Goal: Task Accomplishment & Management: Complete application form

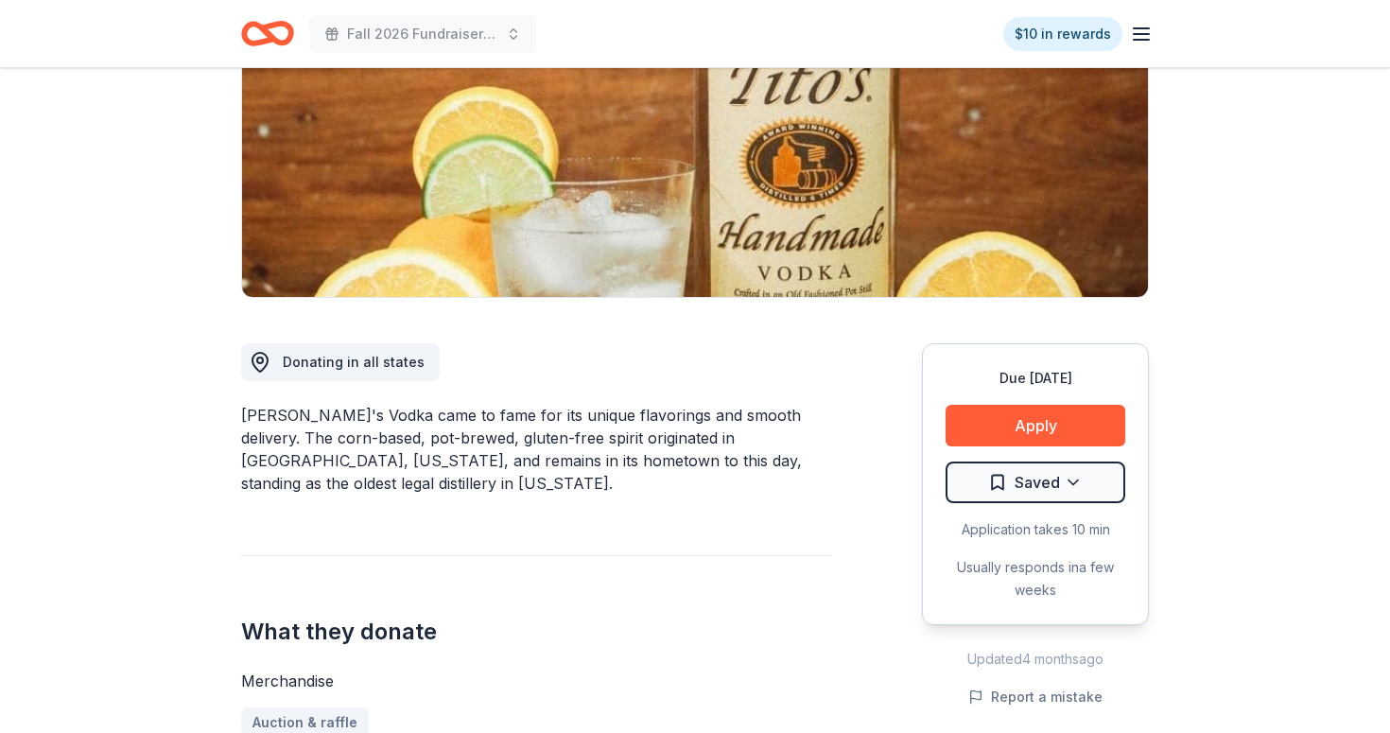
scroll to position [310, 0]
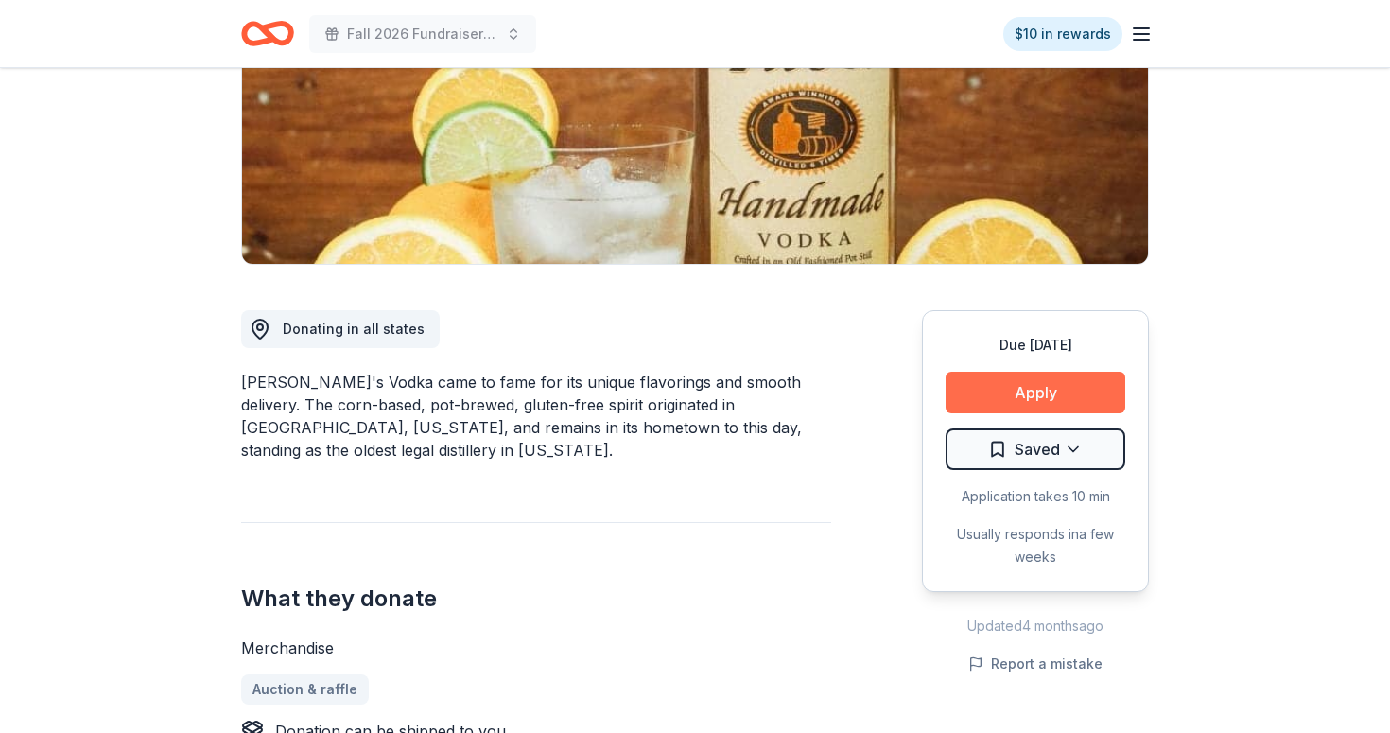
click at [1080, 391] on button "Apply" at bounding box center [1035, 393] width 180 height 42
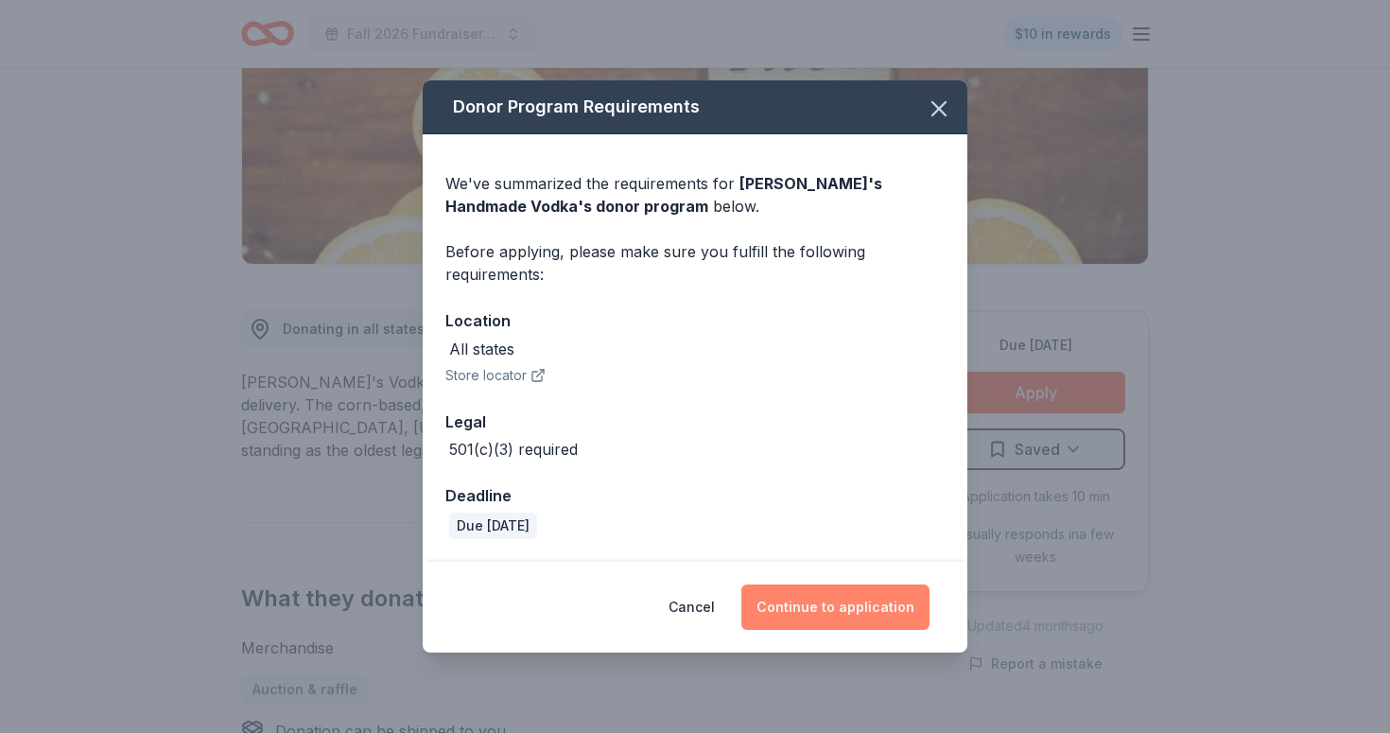
click at [846, 608] on button "Continue to application" at bounding box center [835, 606] width 188 height 45
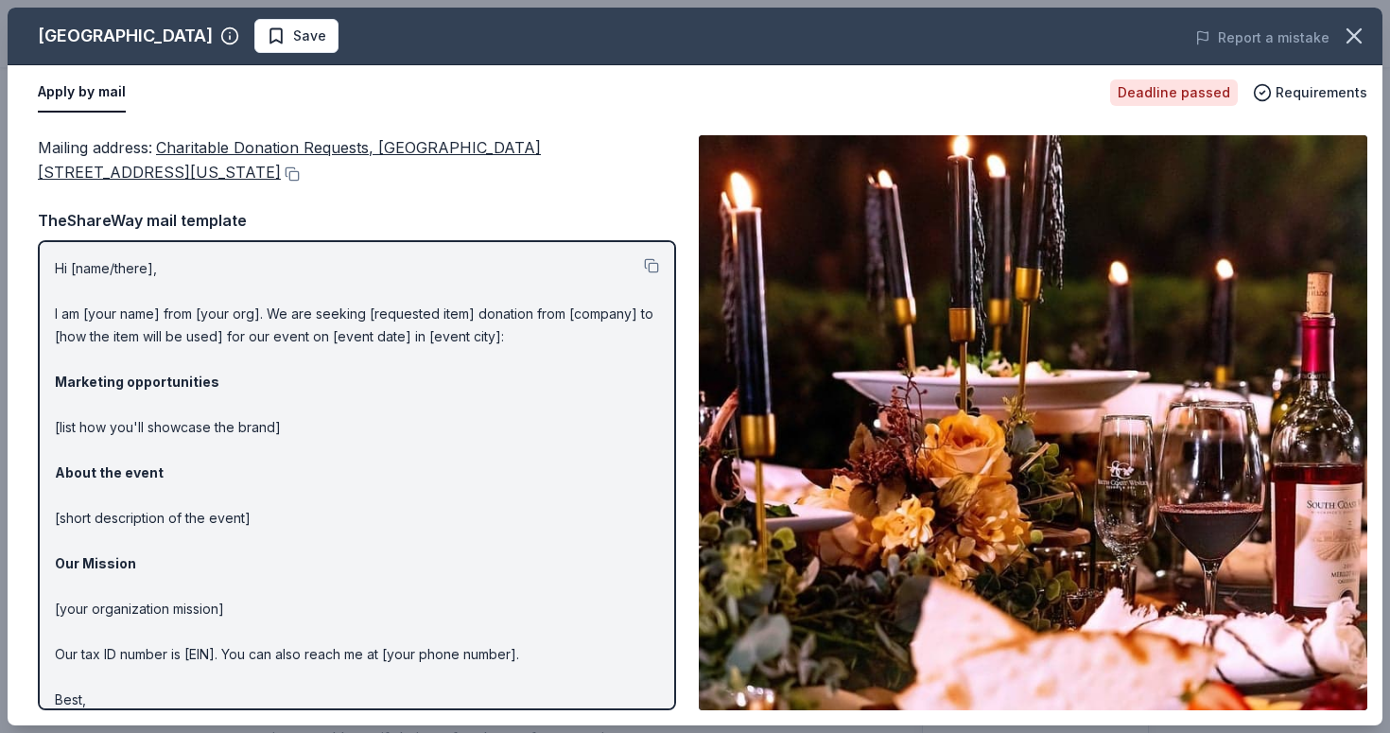
scroll to position [338, 0]
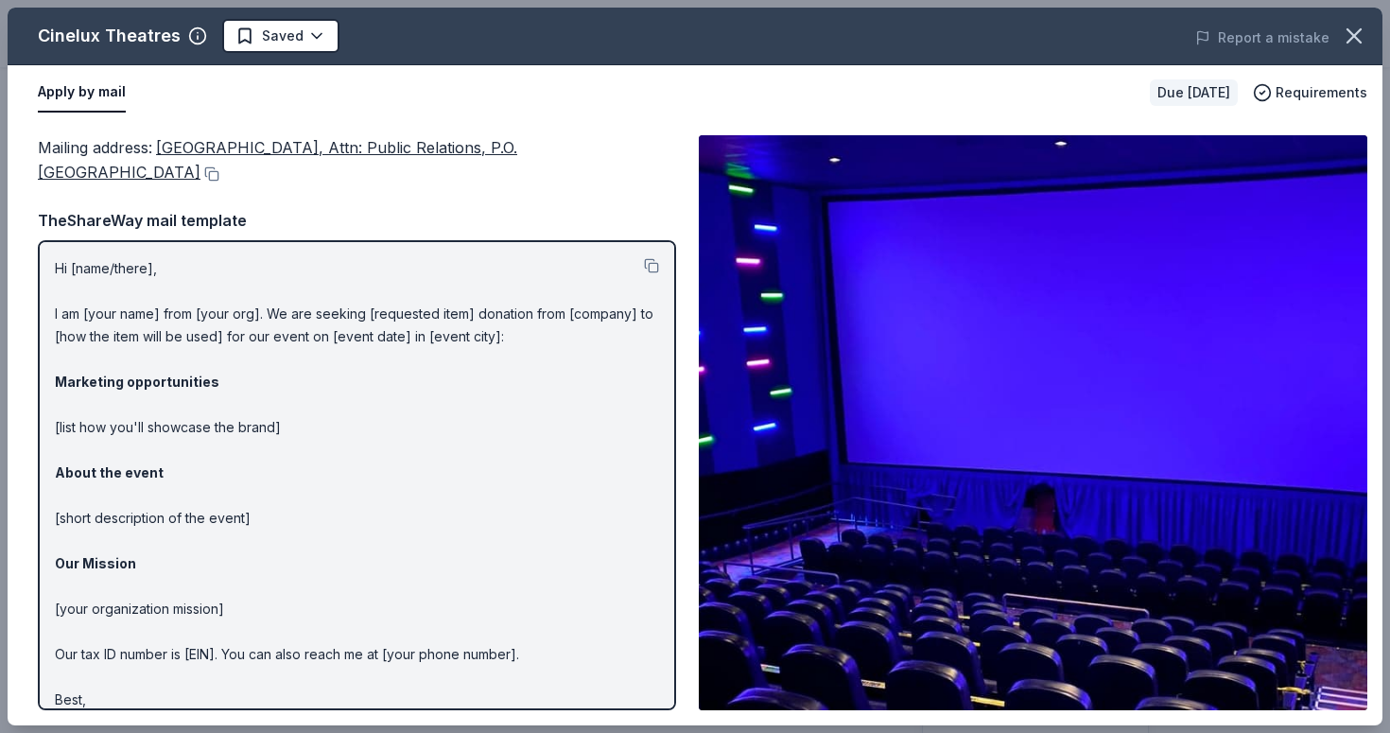
scroll to position [512, 0]
drag, startPoint x: 81, startPoint y: 182, endPoint x: 73, endPoint y: 147, distance: 36.0
click at [73, 147] on div "Mailing address : CineLux Theatres, Attn: Public Relations, P.O. Box 54100, San…" at bounding box center [357, 160] width 638 height 50
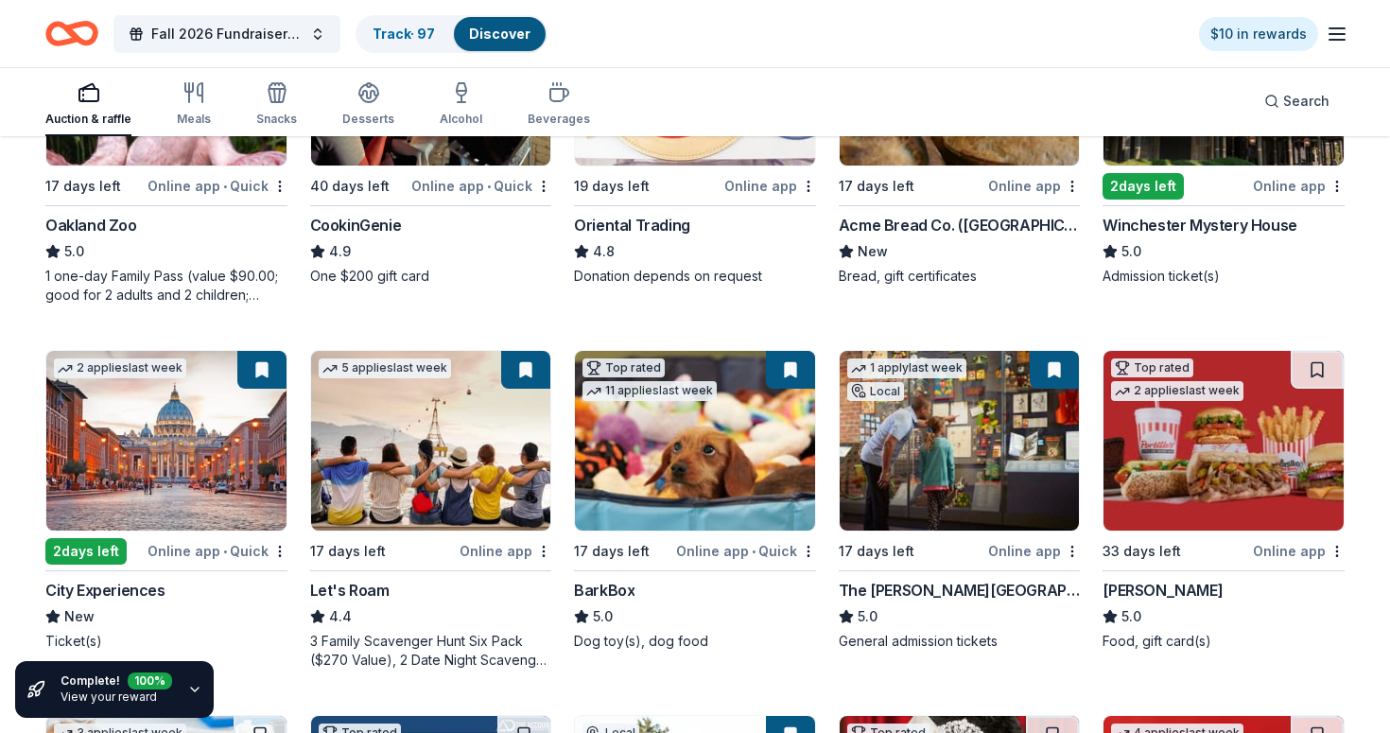
scroll to position [270, 0]
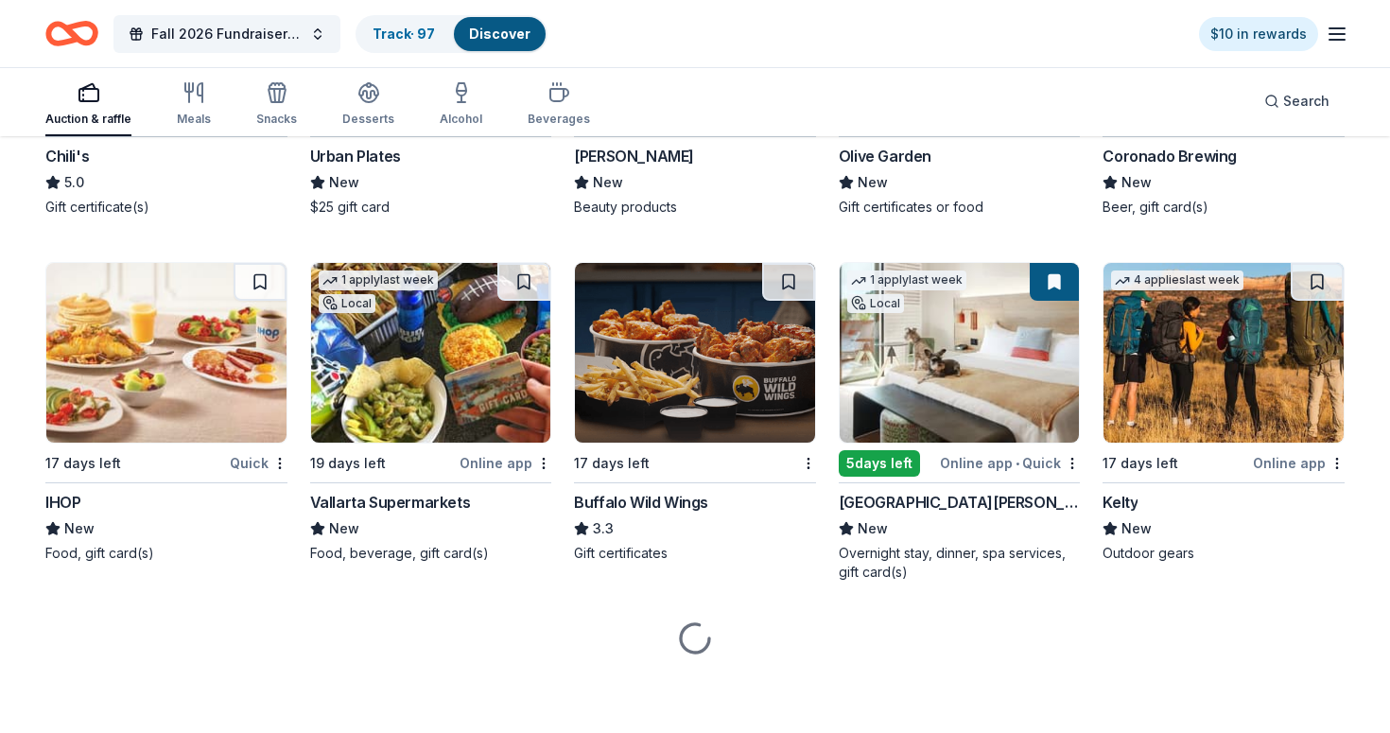
scroll to position [11342, 0]
